Goal: Task Accomplishment & Management: Manage account settings

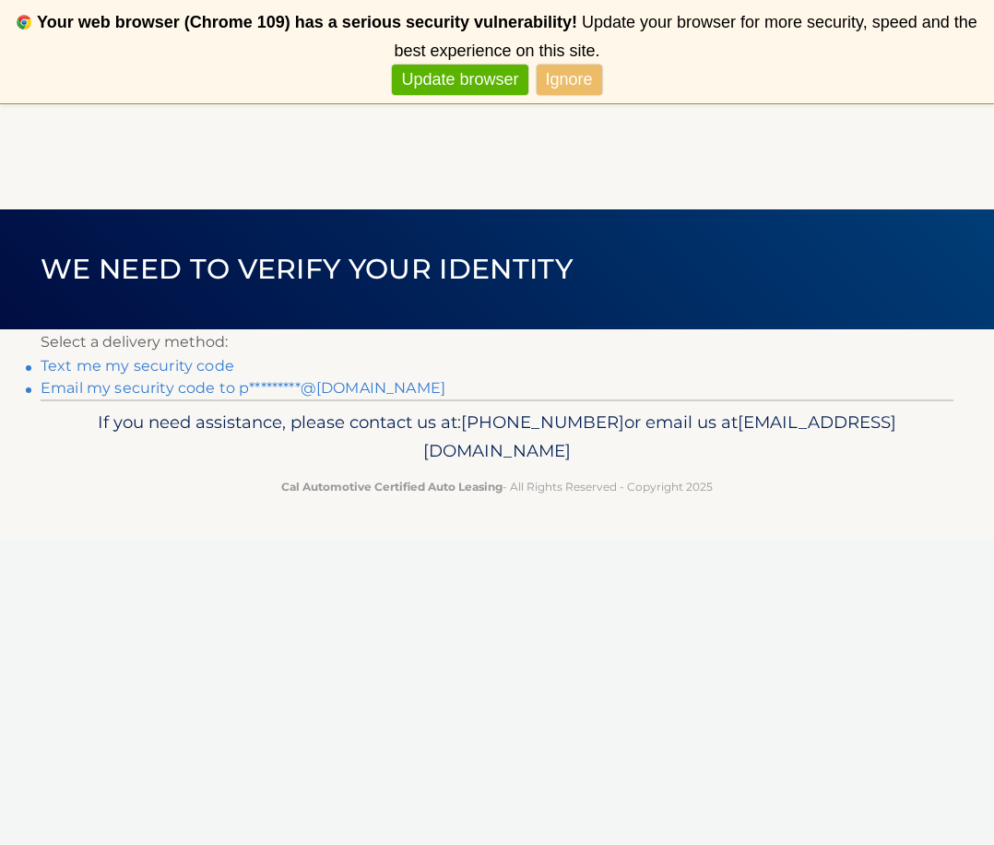
click at [202, 385] on link "Email my security code to p*********@comcast.net" at bounding box center [243, 388] width 405 height 18
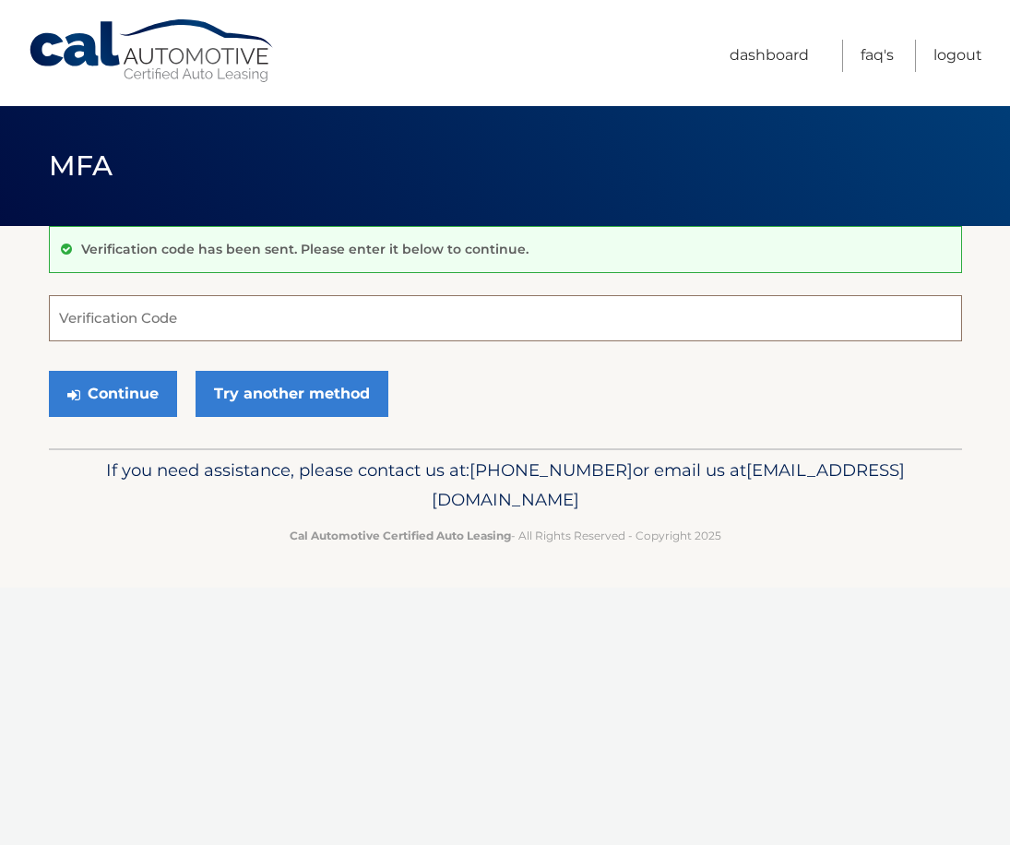
click at [152, 317] on input "Verification Code" at bounding box center [505, 318] width 913 height 46
paste input "013593"
type input "013593"
click at [136, 396] on button "Continue" at bounding box center [113, 394] width 128 height 46
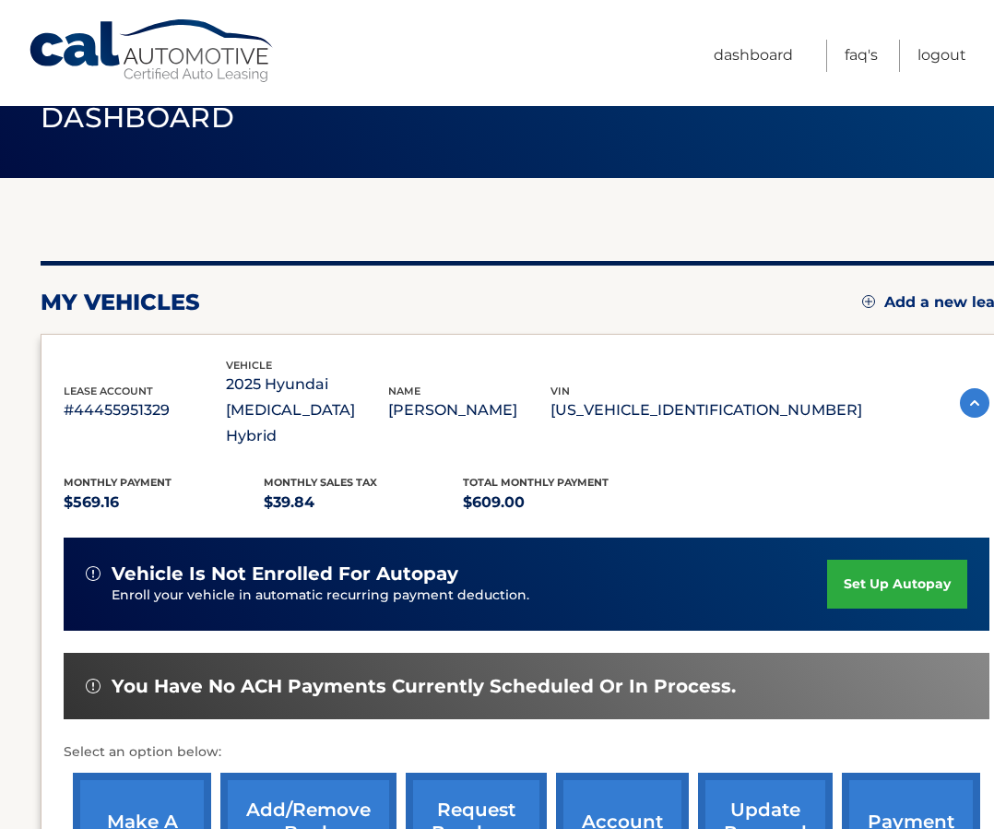
scroll to position [184, 0]
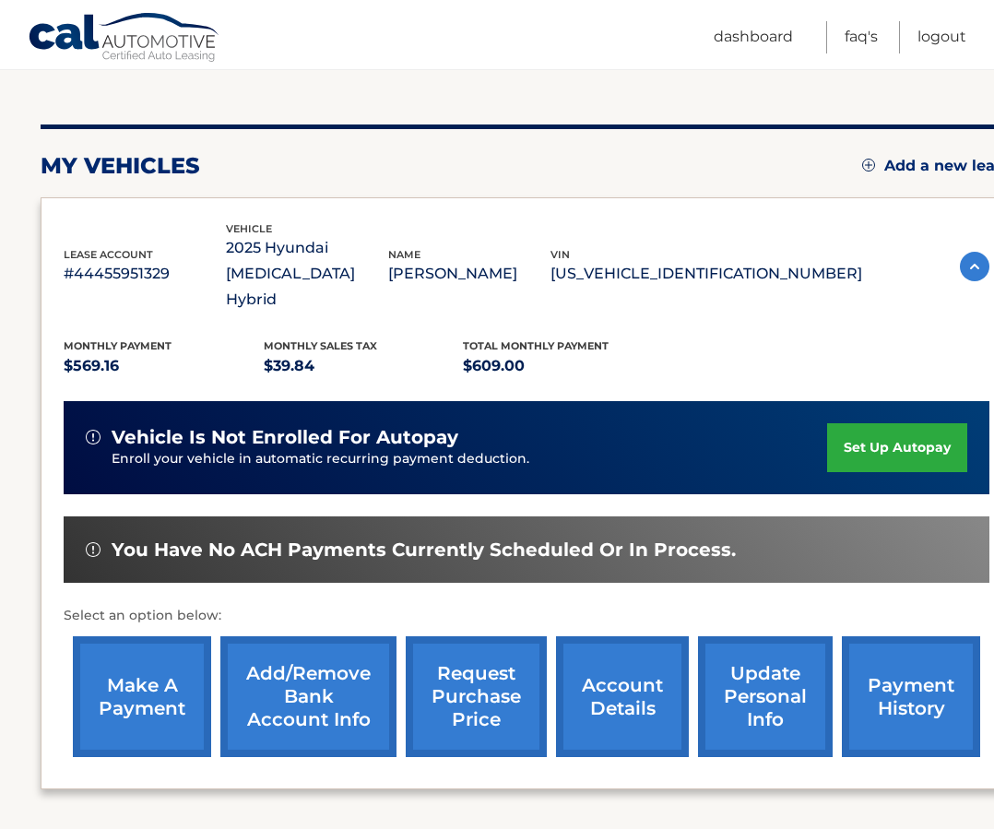
click at [869, 423] on link "set up autopay" at bounding box center [897, 447] width 140 height 49
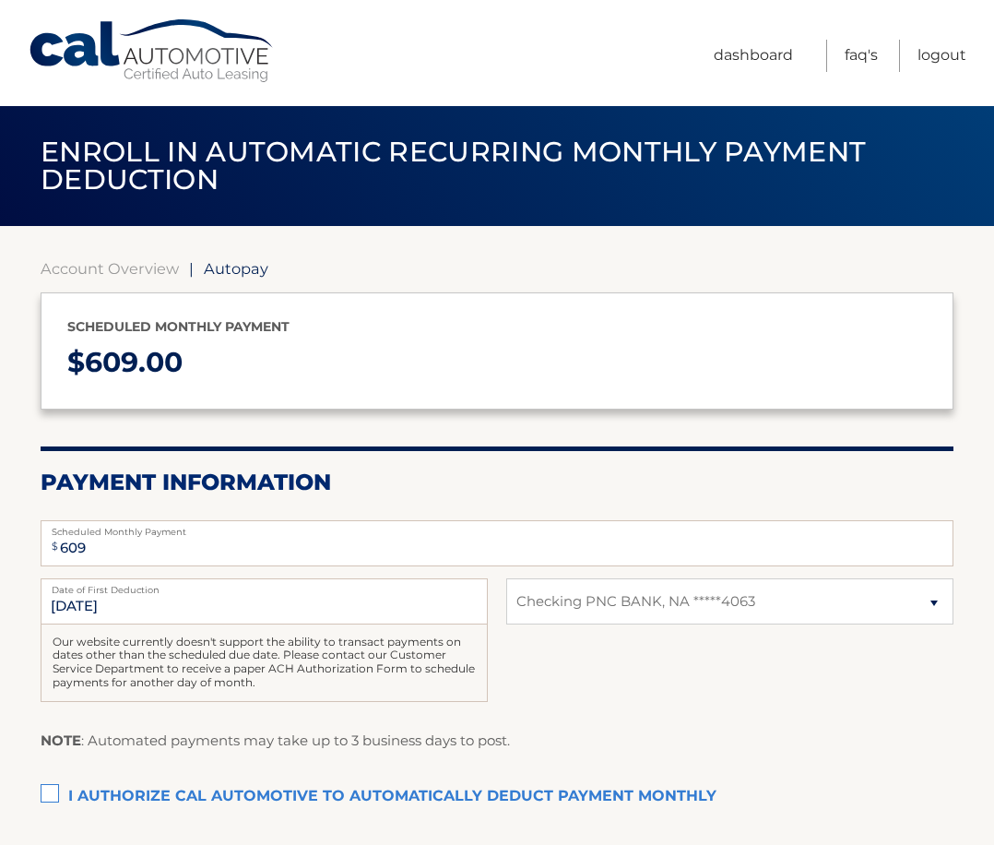
select select "ZjRjMDA3YzAtODMyNy00Y2I3LTkwOGMtODQ2ZmFlODRjOTIx"
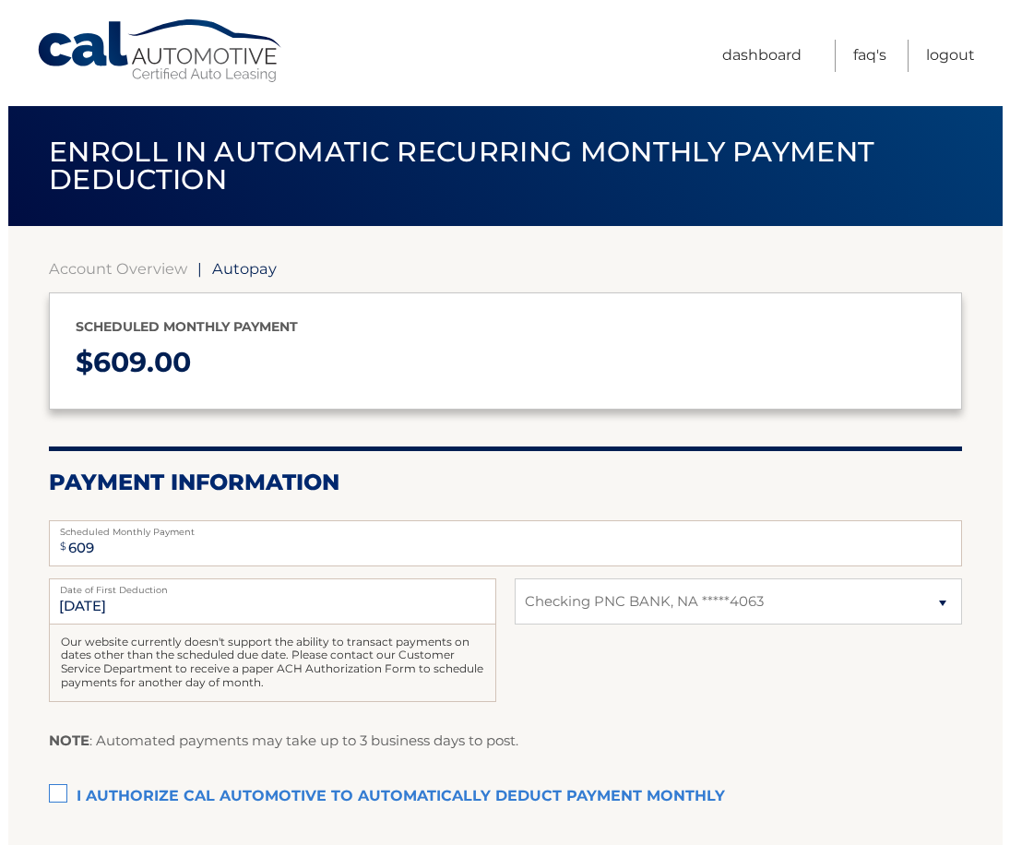
scroll to position [92, 0]
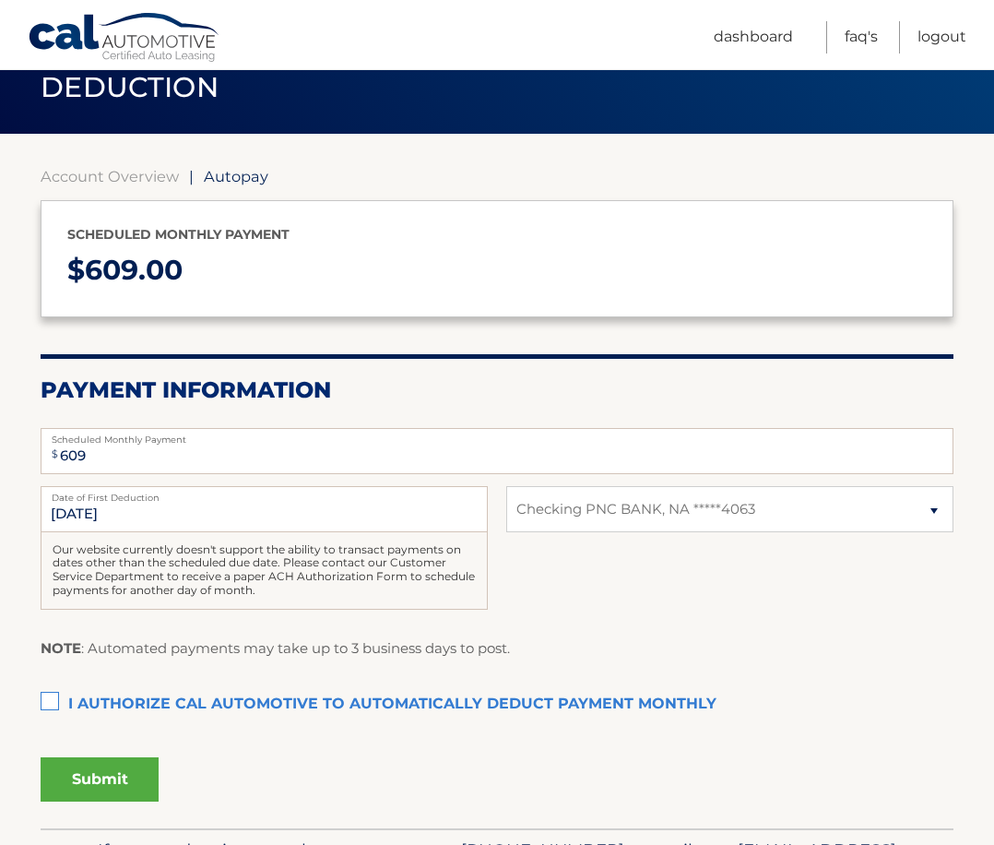
click at [52, 700] on label "I authorize cal automotive to automatically deduct payment monthly This checkbo…" at bounding box center [497, 704] width 913 height 37
click at [0, 0] on input "I authorize cal automotive to automatically deduct payment monthly This checkbo…" at bounding box center [0, 0] width 0 height 0
click at [112, 769] on button "Submit" at bounding box center [100, 779] width 118 height 44
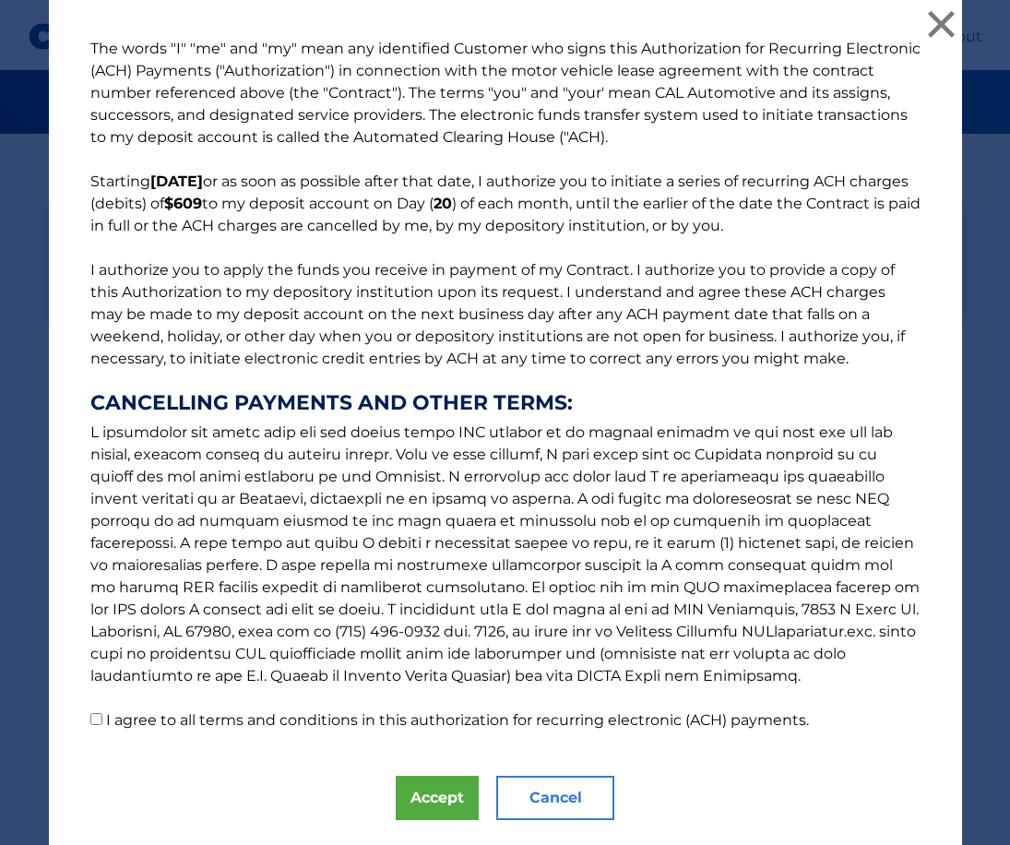
click at [90, 715] on input "I agree to all terms and conditions in this authorization for recurring electro…" at bounding box center [96, 719] width 12 height 12
checkbox input "true"
click at [417, 799] on button "Accept" at bounding box center [437, 797] width 83 height 44
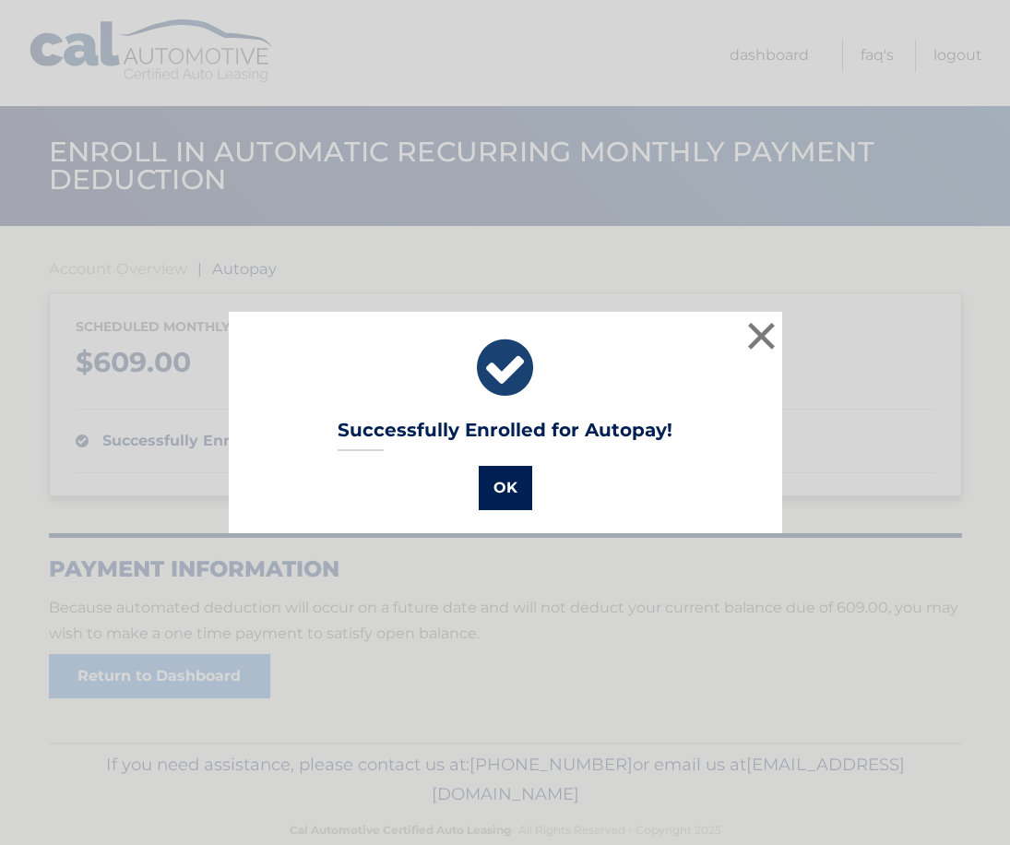
click at [495, 481] on button "OK" at bounding box center [505, 488] width 53 height 44
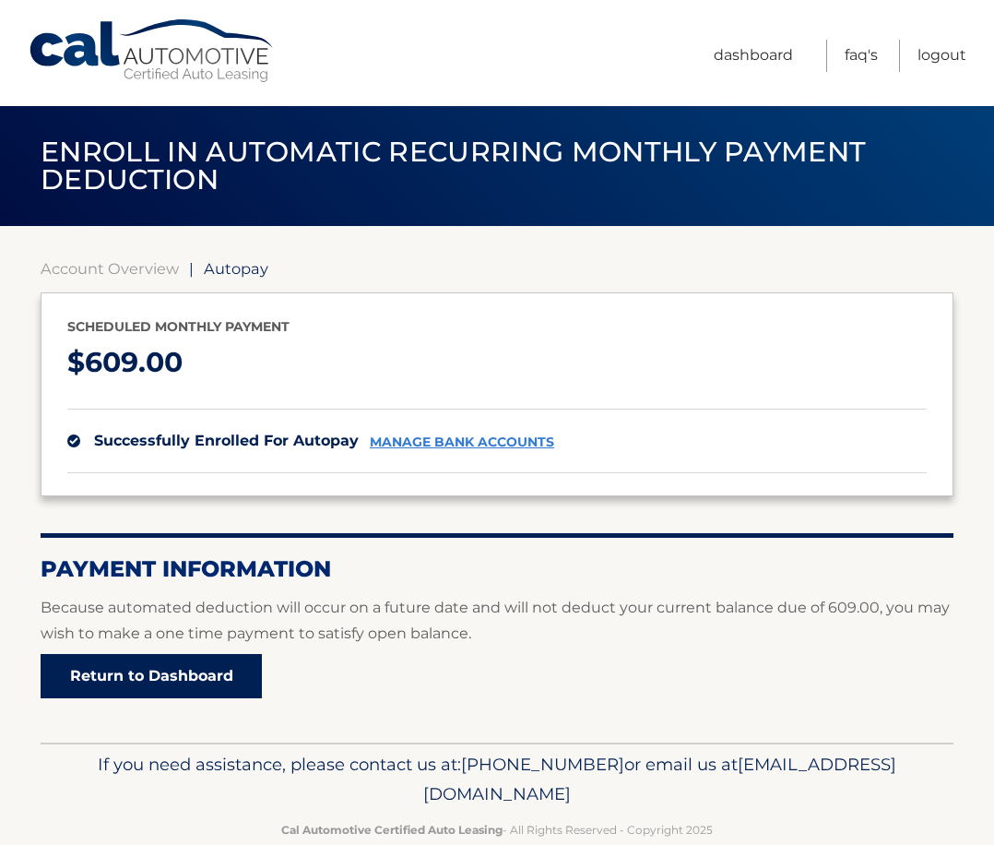
click at [216, 665] on link "Return to Dashboard" at bounding box center [151, 676] width 221 height 44
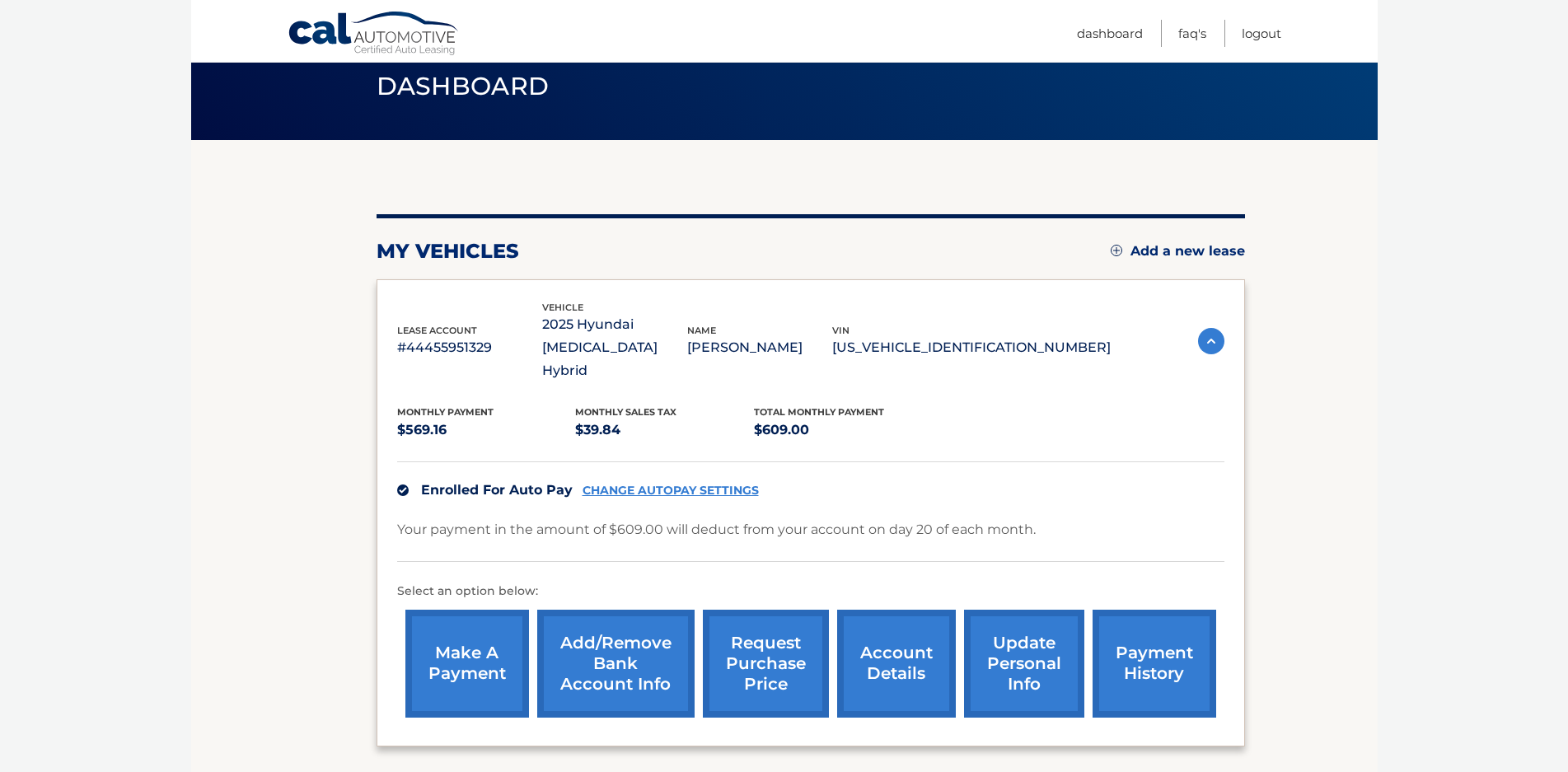
scroll to position [187, 0]
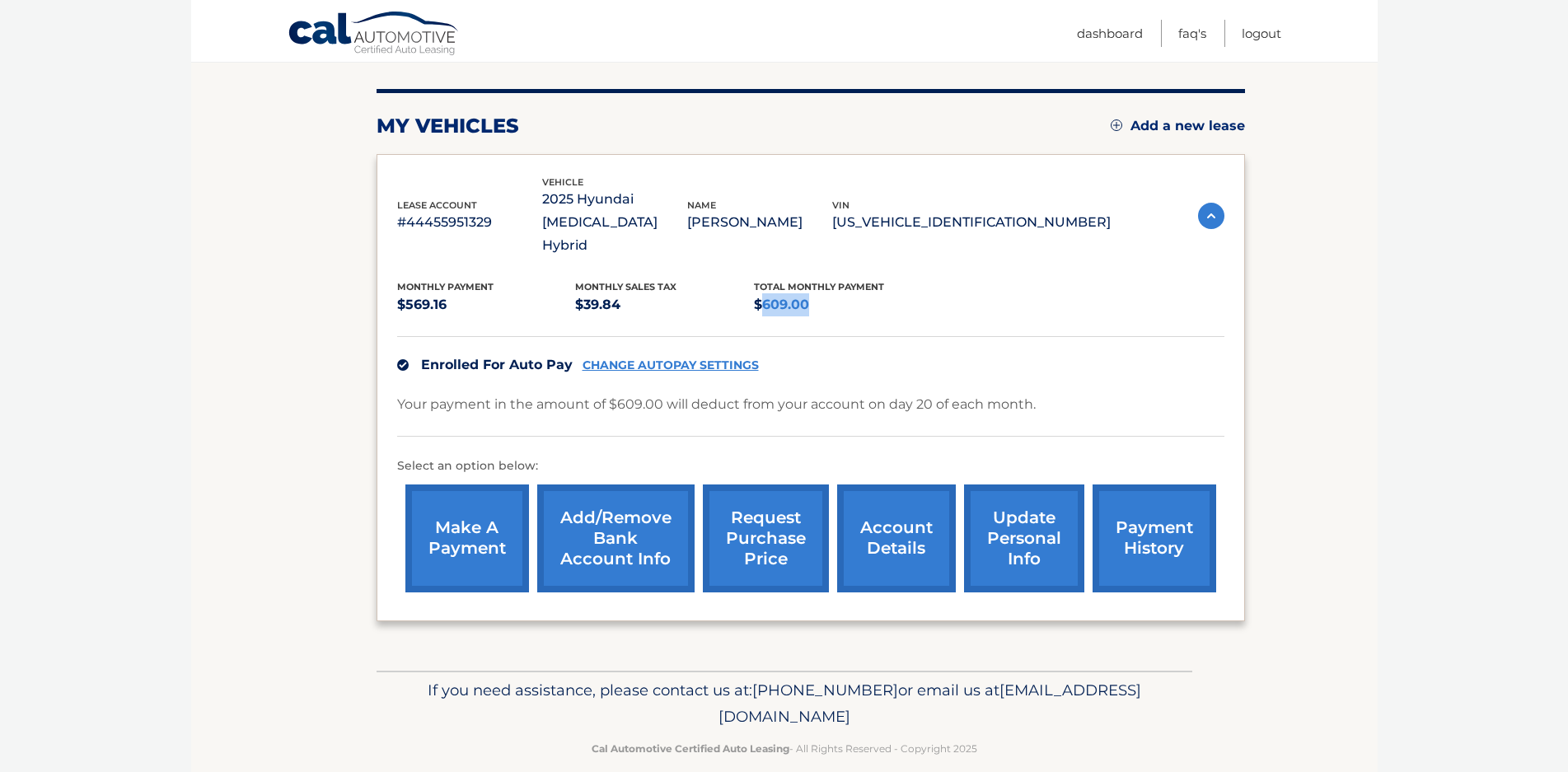
drag, startPoint x: 759, startPoint y: 280, endPoint x: 809, endPoint y: 278, distance: 50.0
click at [809, 293] on p "$609.00" at bounding box center [843, 305] width 179 height 23
copy p "609.00"
click at [901, 36] on link "Logout" at bounding box center [1262, 33] width 39 height 27
